Goal: Task Accomplishment & Management: Manage account settings

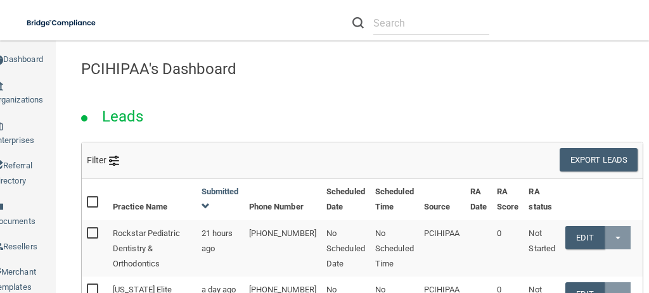
drag, startPoint x: 0, startPoint y: 0, endPoint x: 402, endPoint y: 79, distance: 410.1
click at [402, 79] on div "PCIHIPAA's Dashboard" at bounding box center [362, 68] width 581 height 31
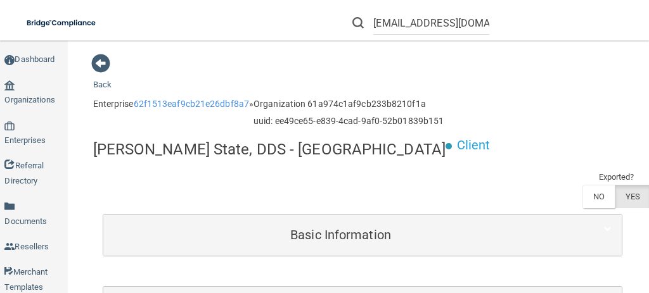
scroll to position [169, 0]
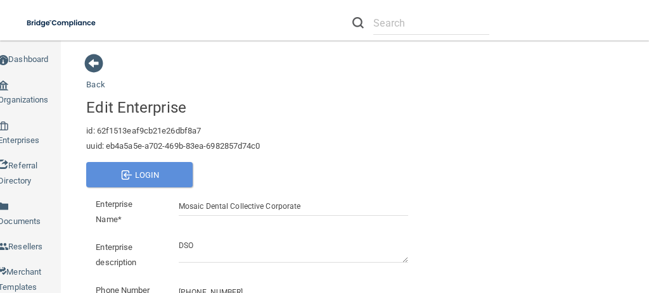
scroll to position [40, 0]
